Goal: Task Accomplishment & Management: Manage account settings

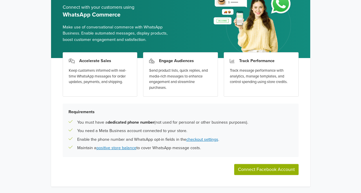
scroll to position [39, 0]
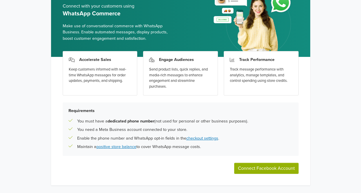
click at [254, 168] on button "Connect Facebook Account" at bounding box center [266, 168] width 64 height 11
click at [268, 163] on button "Connect Facebook Account" at bounding box center [266, 168] width 64 height 11
click at [260, 167] on button "Connect Facebook Account" at bounding box center [266, 168] width 64 height 11
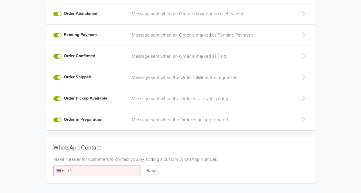
scroll to position [189, 0]
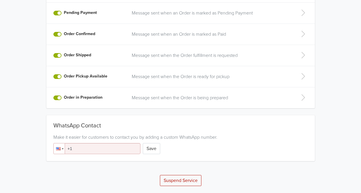
click at [61, 146] on div at bounding box center [59, 148] width 11 height 10
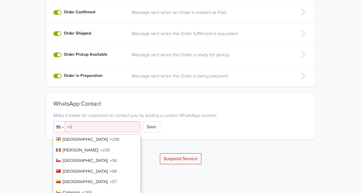
scroll to position [382, 0]
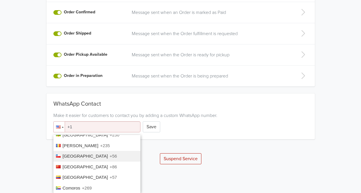
click at [110, 153] on span "+56" at bounding box center [113, 155] width 7 height 5
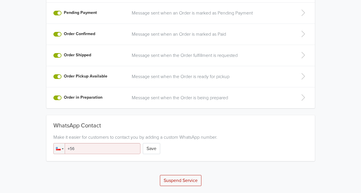
click at [85, 148] on input "+56" at bounding box center [96, 148] width 87 height 11
type input "[PHONE_NUMBER]"
click at [155, 152] on button "Save" at bounding box center [151, 148] width 17 height 11
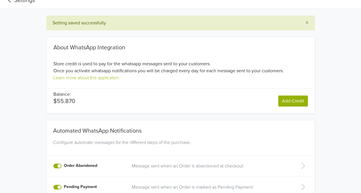
scroll to position [4, 0]
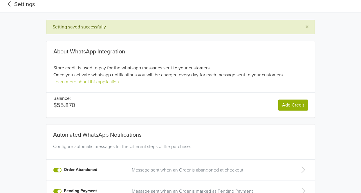
click at [11, 8] on div "Settings" at bounding box center [20, 4] width 30 height 9
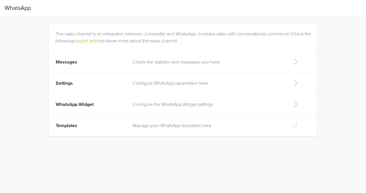
drag, startPoint x: 190, startPoint y: 42, endPoint x: 43, endPoint y: 35, distance: 147.8
click at [43, 35] on div "This sales channel is an integration between Jumpseller and WhatsApp. Increase …" at bounding box center [183, 80] width 322 height 126
click at [296, 58] on icon at bounding box center [295, 61] width 12 height 9
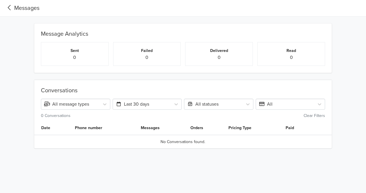
click at [9, 8] on icon at bounding box center [9, 7] width 3 height 5
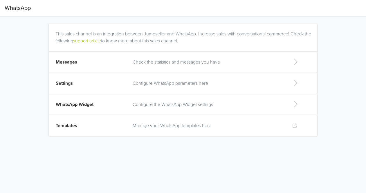
click at [9, 8] on span "WhatsApp" at bounding box center [18, 8] width 26 height 12
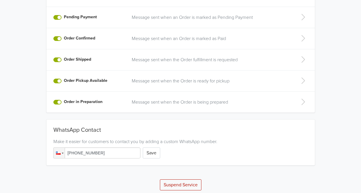
scroll to position [161, 0]
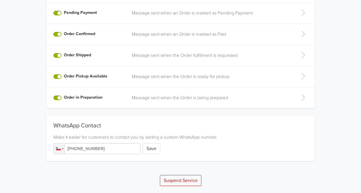
click at [192, 180] on button "Suspend Service" at bounding box center [180, 180] width 41 height 11
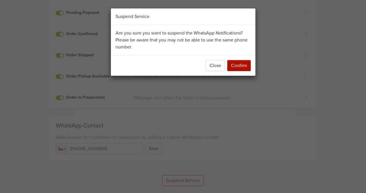
click at [287, 64] on div "Suspend Service Are you sure you want to suspend the WhatsApp Notifications? Pl…" at bounding box center [183, 42] width 331 height 68
click at [209, 64] on button "Close" at bounding box center [215, 65] width 19 height 11
